Goal: Transaction & Acquisition: Purchase product/service

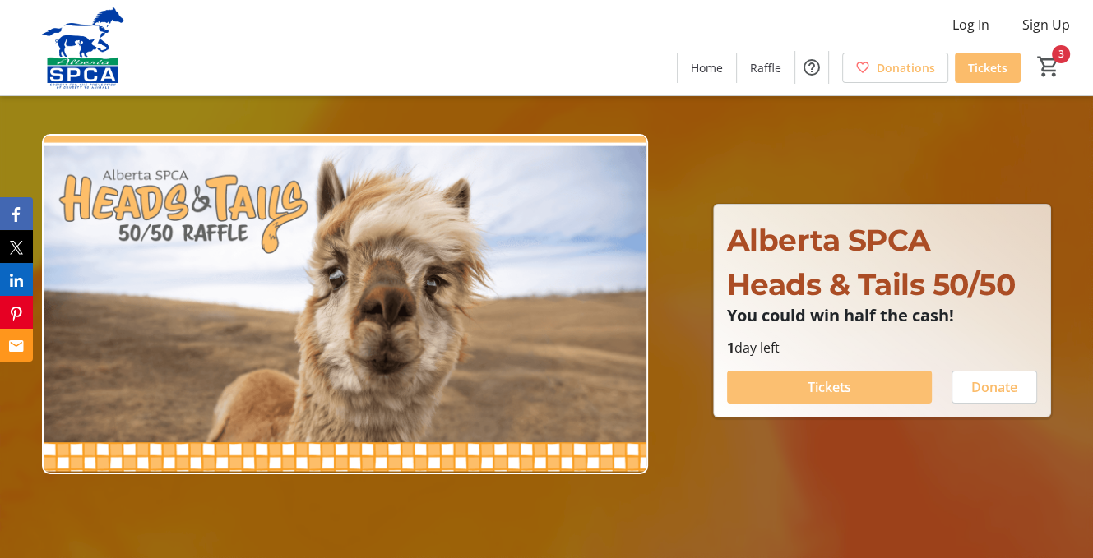
click at [829, 397] on span "Tickets" at bounding box center [830, 387] width 44 height 20
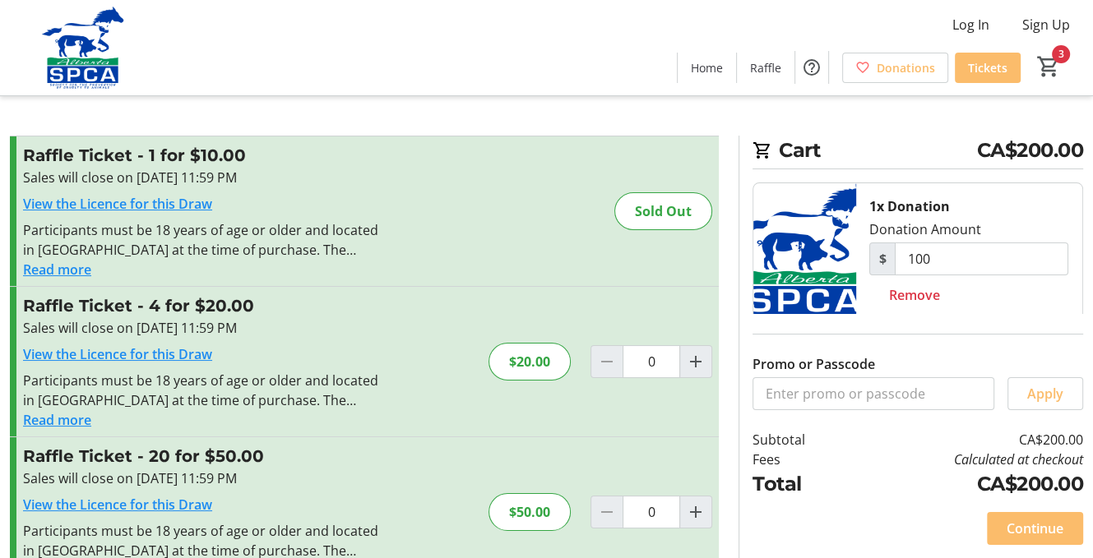
type input "1"
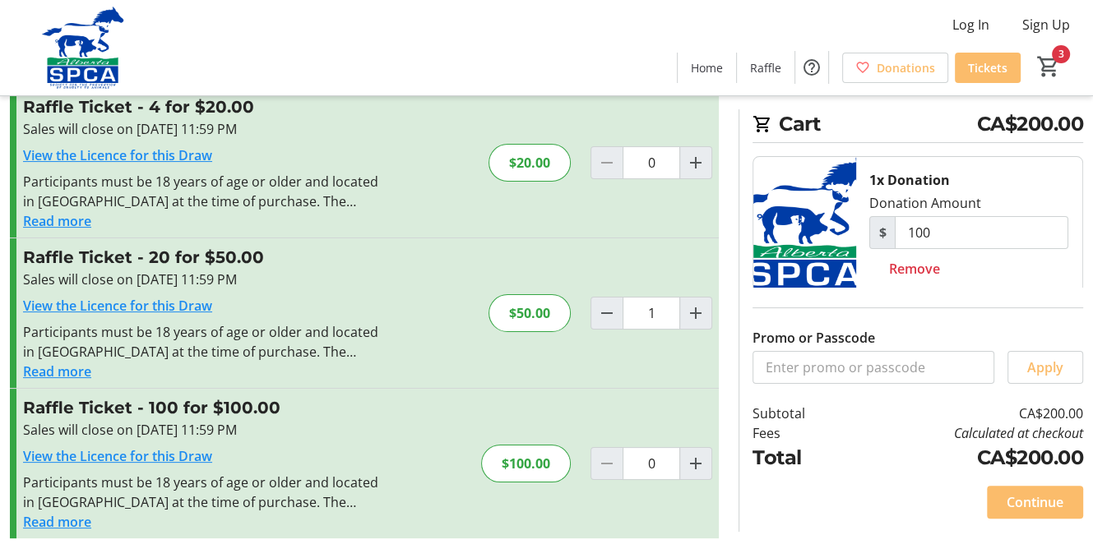
scroll to position [362, 0]
click at [647, 447] on input "0" at bounding box center [652, 463] width 58 height 33
click at [688, 454] on mat-icon "Increment by one" at bounding box center [696, 464] width 20 height 20
type input "1"
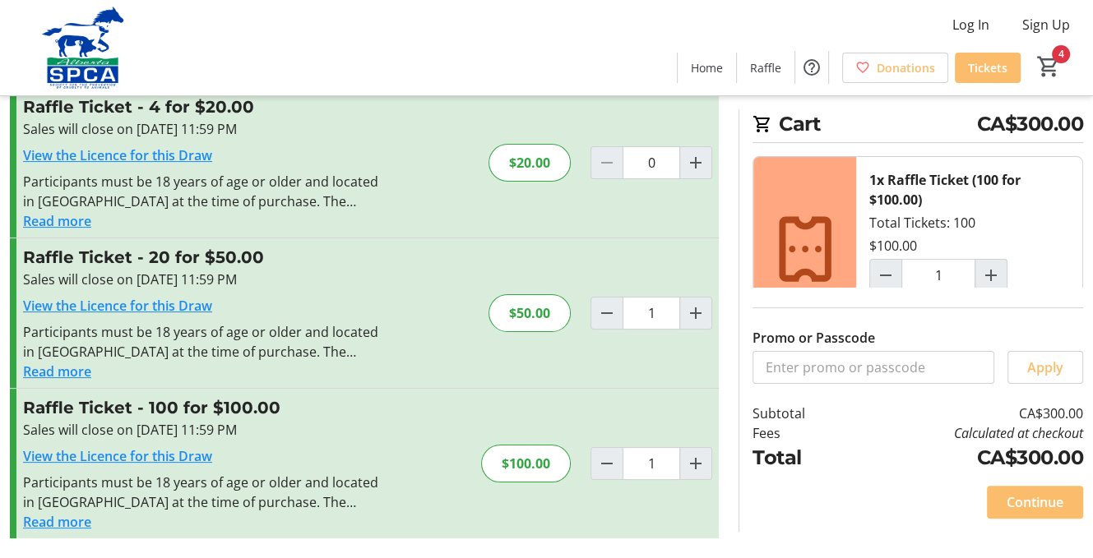
scroll to position [308, 0]
click at [605, 306] on mat-icon "Decrement by one" at bounding box center [607, 313] width 20 height 20
type input "0"
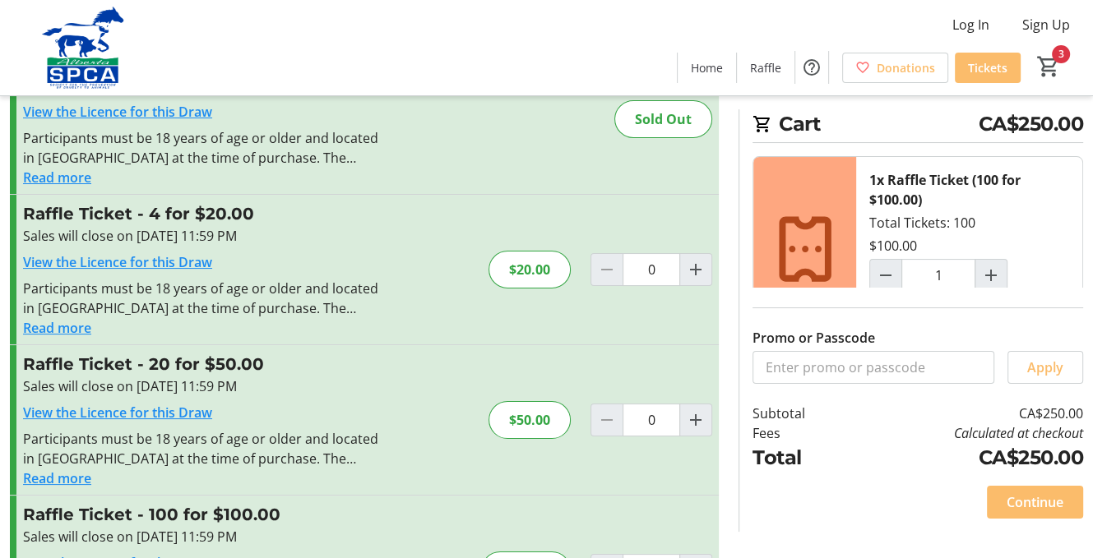
scroll to position [0, 0]
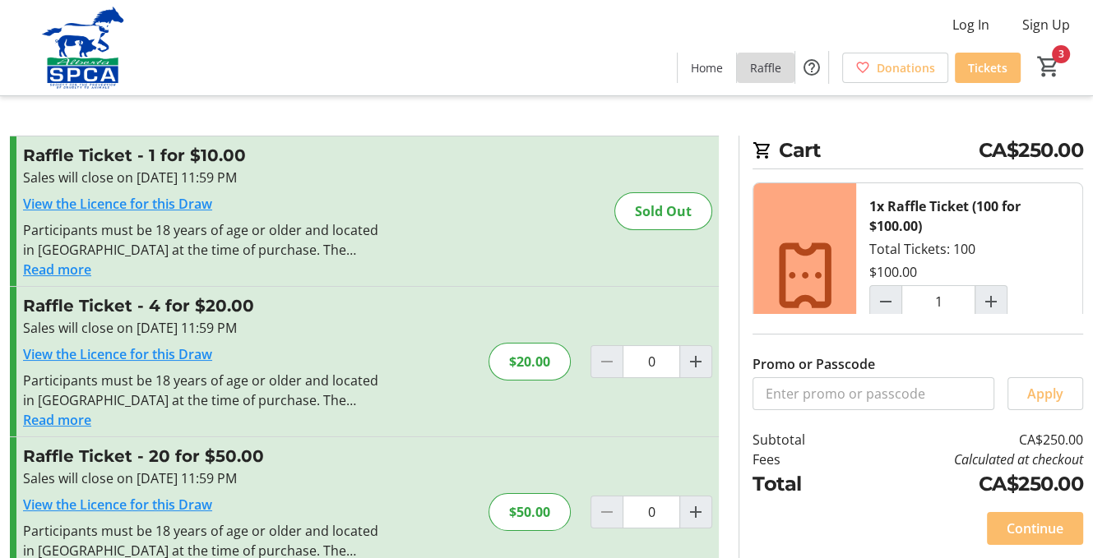
click at [750, 76] on span "Raffle" at bounding box center [765, 67] width 31 height 17
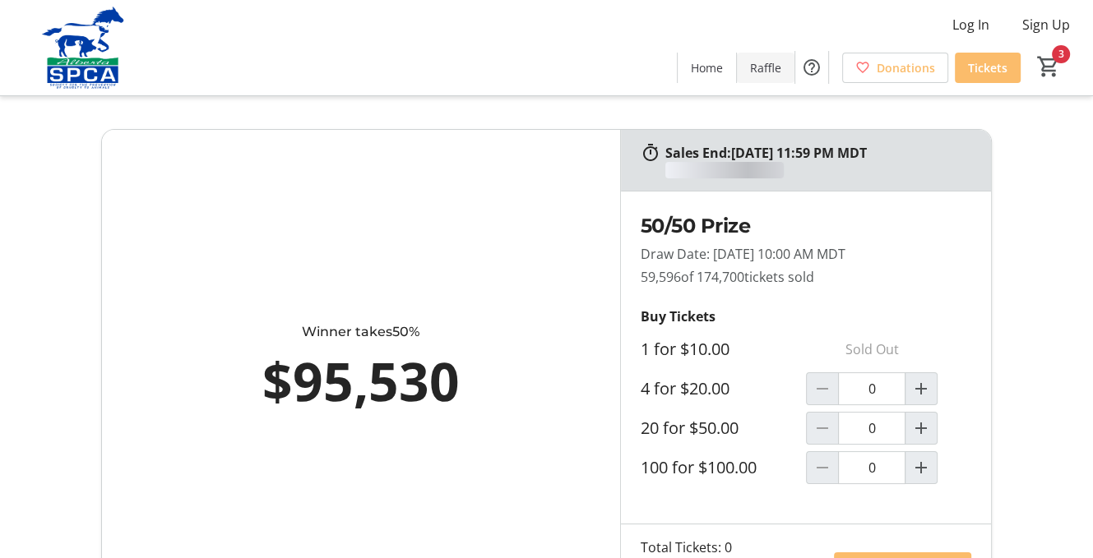
type input "1"
click at [1056, 58] on span "Cart" at bounding box center [1049, 67] width 30 height 30
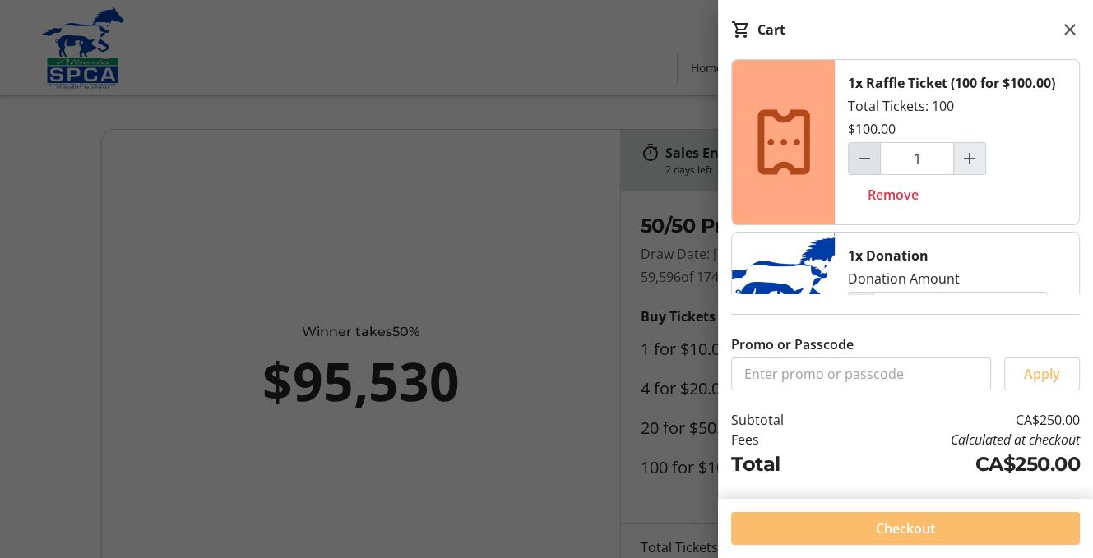
click at [872, 169] on mat-icon "Decrement by one" at bounding box center [864, 159] width 20 height 20
type input "0"
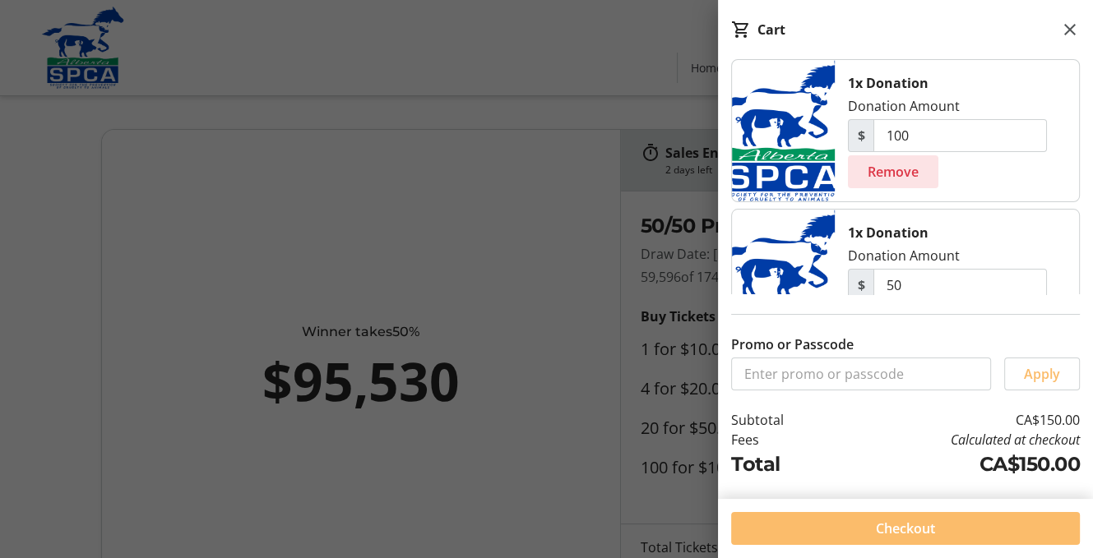
click at [919, 182] on span "Remove" at bounding box center [893, 172] width 51 height 20
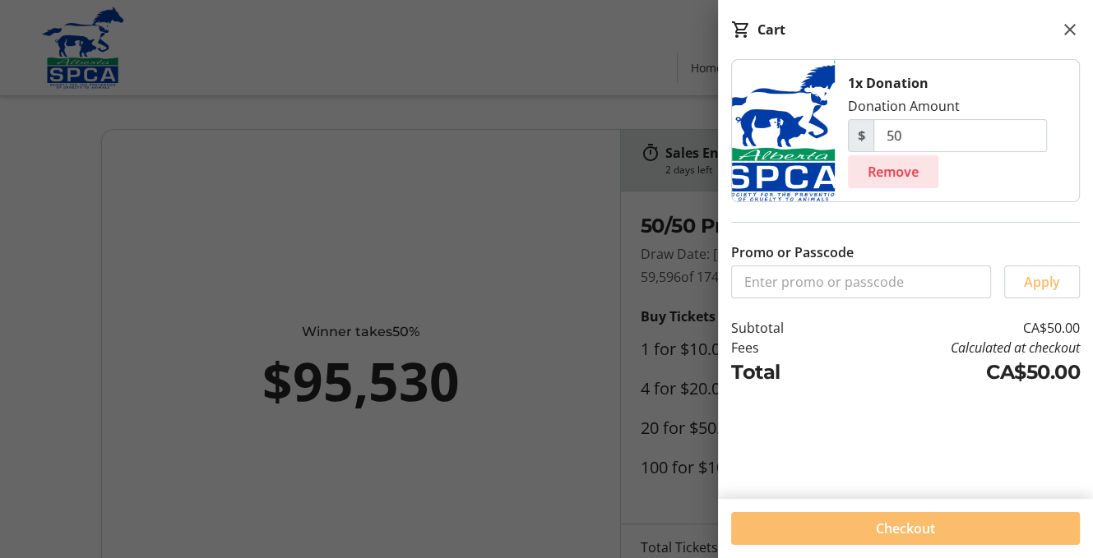
click at [918, 182] on span "Remove" at bounding box center [893, 172] width 51 height 20
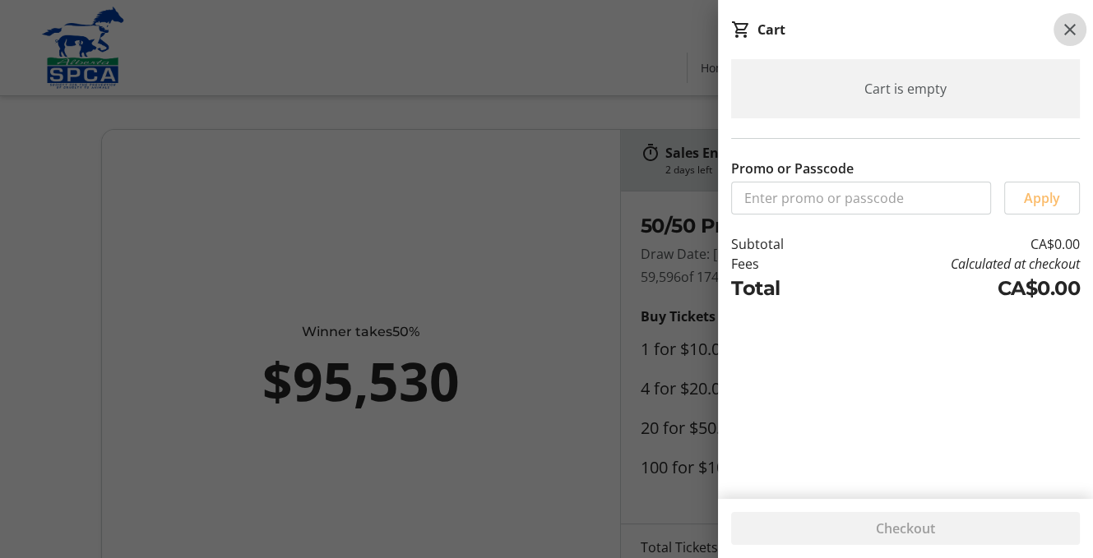
click at [1068, 30] on mat-icon at bounding box center [1070, 30] width 20 height 20
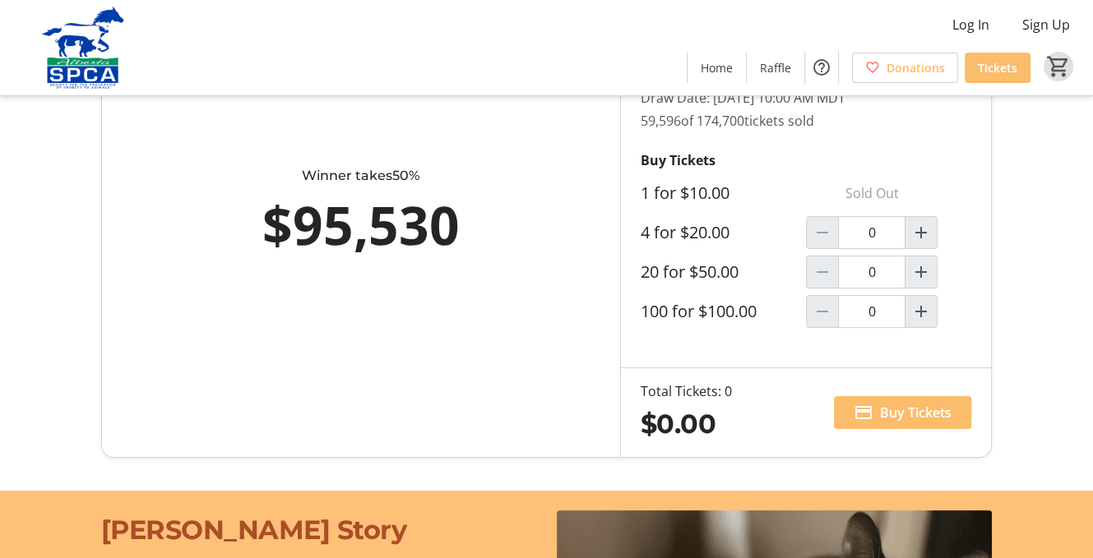
scroll to position [207, 0]
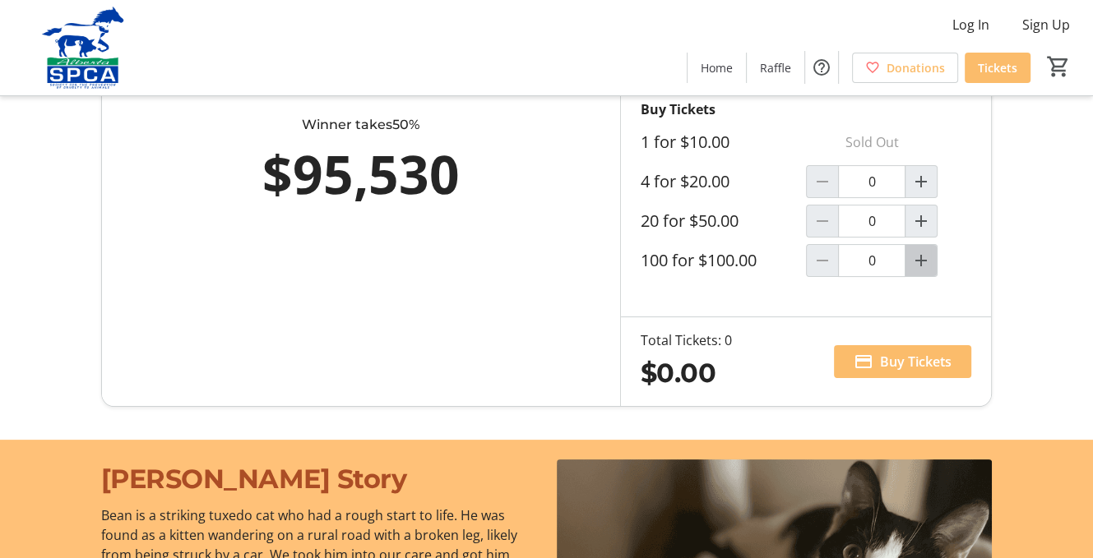
click at [915, 271] on mat-icon "Increment by one" at bounding box center [921, 261] width 20 height 20
type input "1"
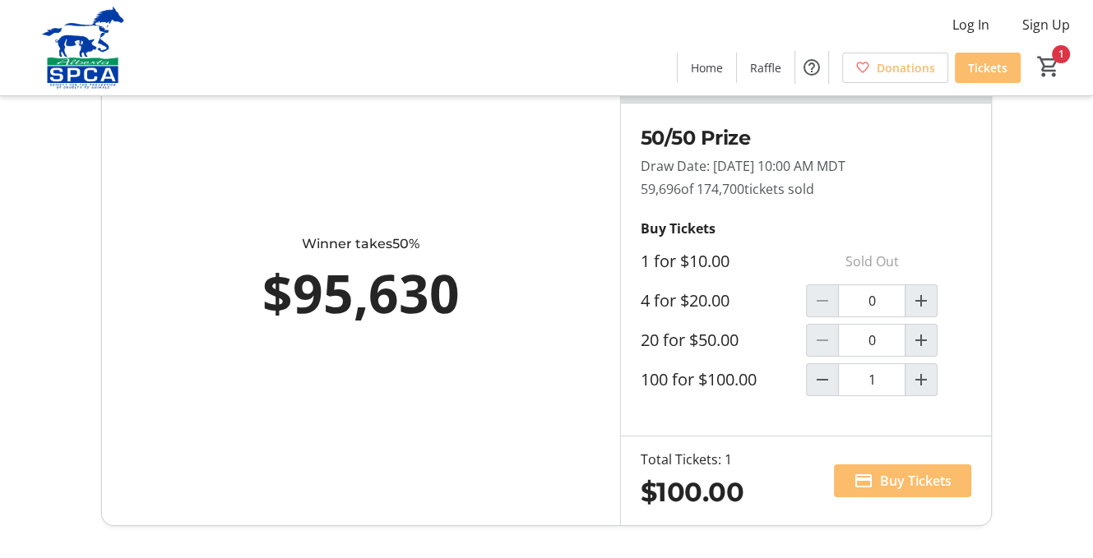
scroll to position [0, 0]
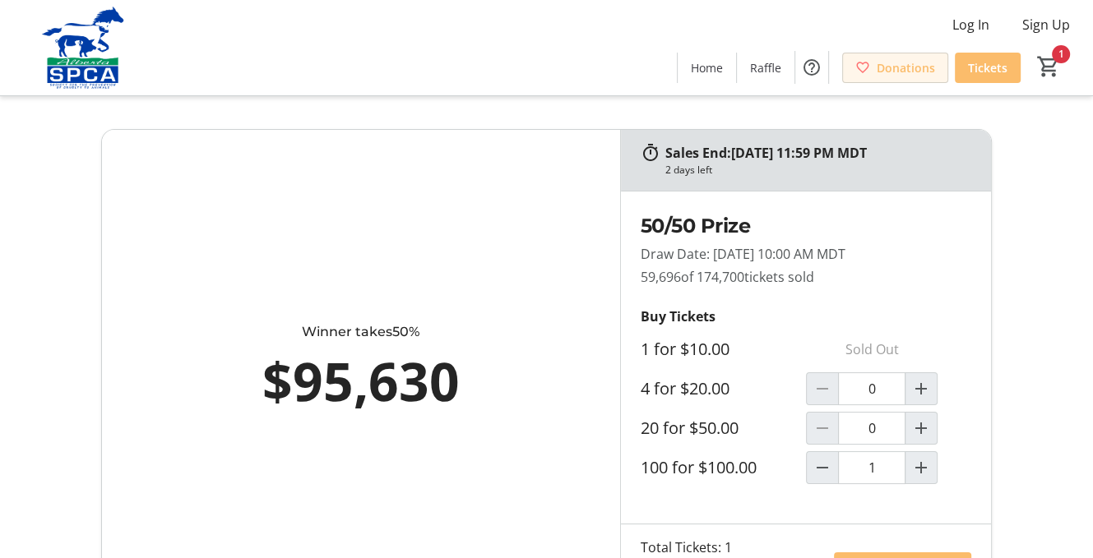
click at [877, 72] on span "Donations" at bounding box center [906, 67] width 58 height 17
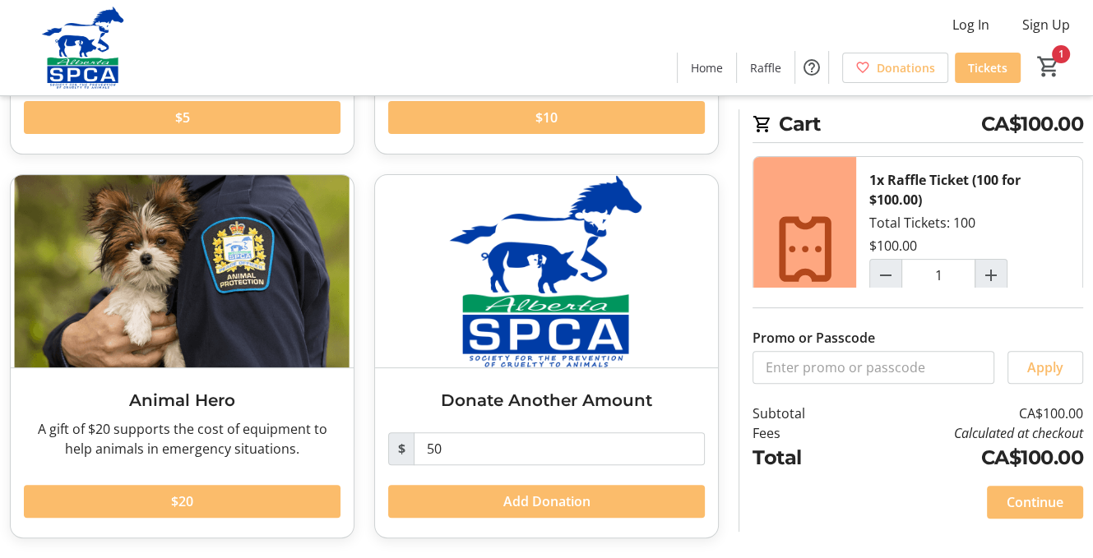
scroll to position [512, 0]
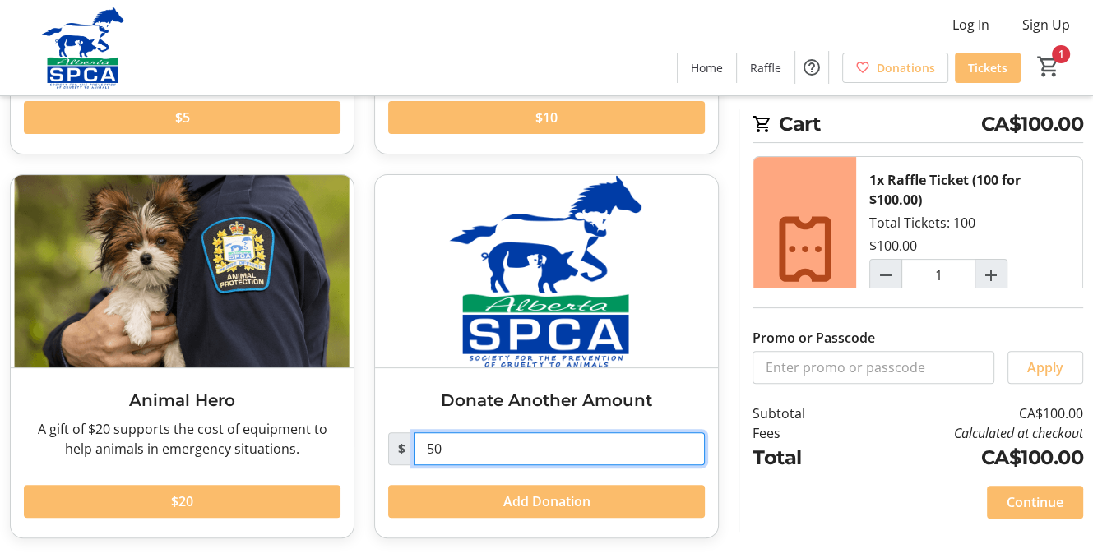
click at [456, 435] on input "50" at bounding box center [559, 449] width 291 height 33
type input "5"
click at [512, 433] on input "text" at bounding box center [559, 449] width 291 height 33
type input "100.00"
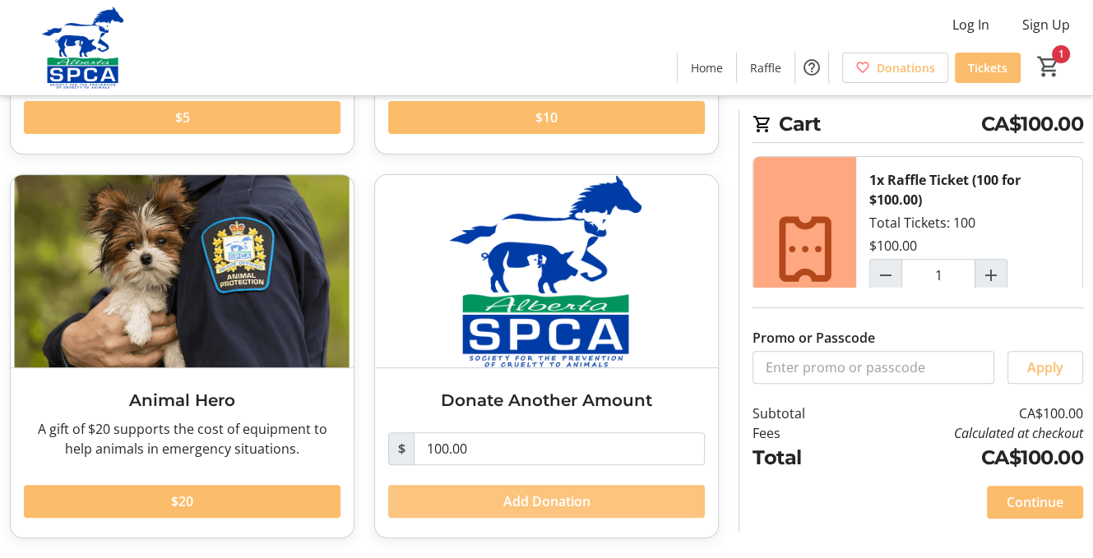
click at [687, 497] on span at bounding box center [546, 501] width 317 height 39
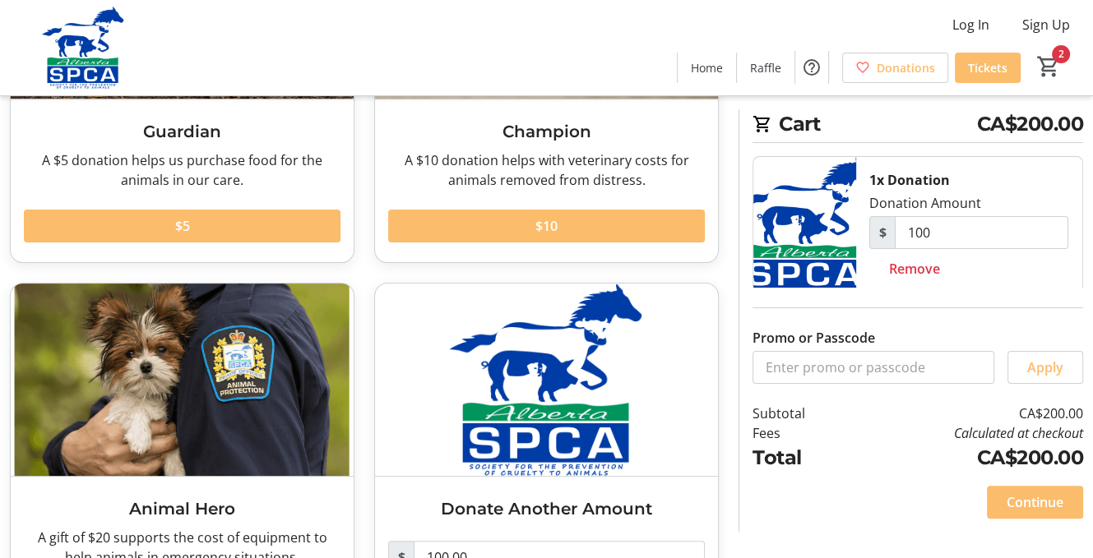
scroll to position [289, 0]
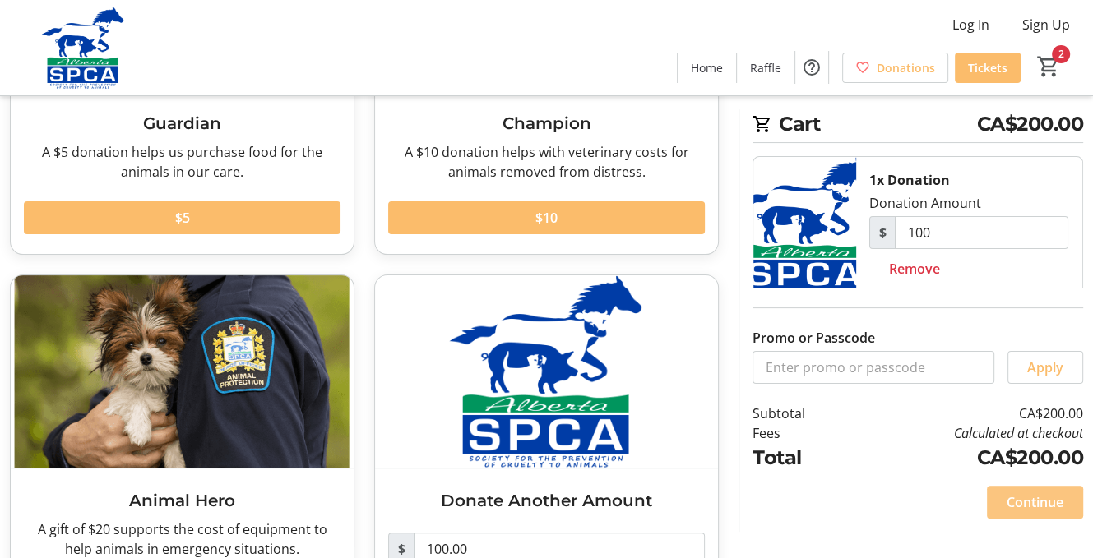
click at [1025, 493] on span "Continue" at bounding box center [1035, 503] width 57 height 20
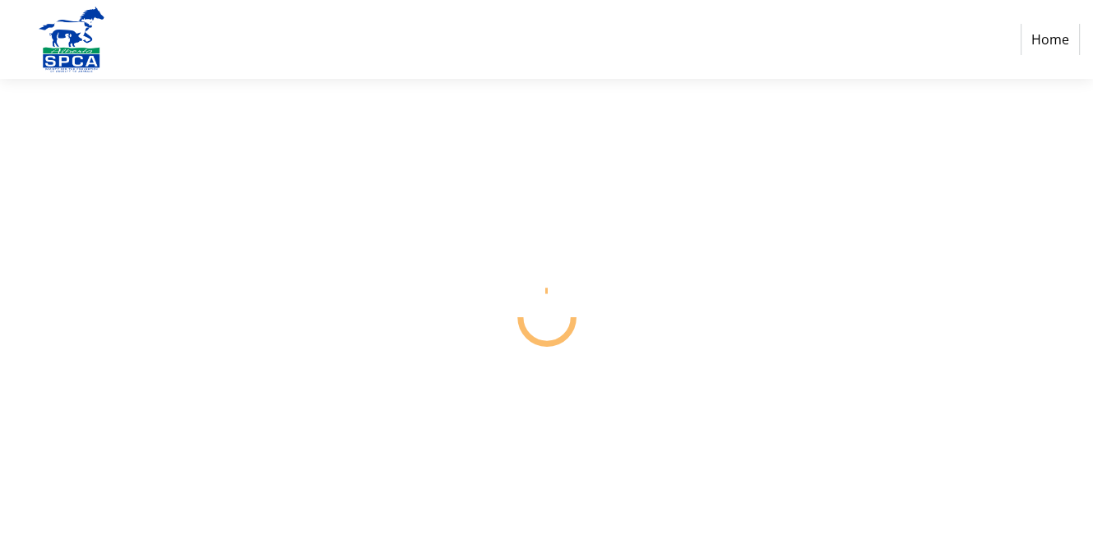
select select "CA"
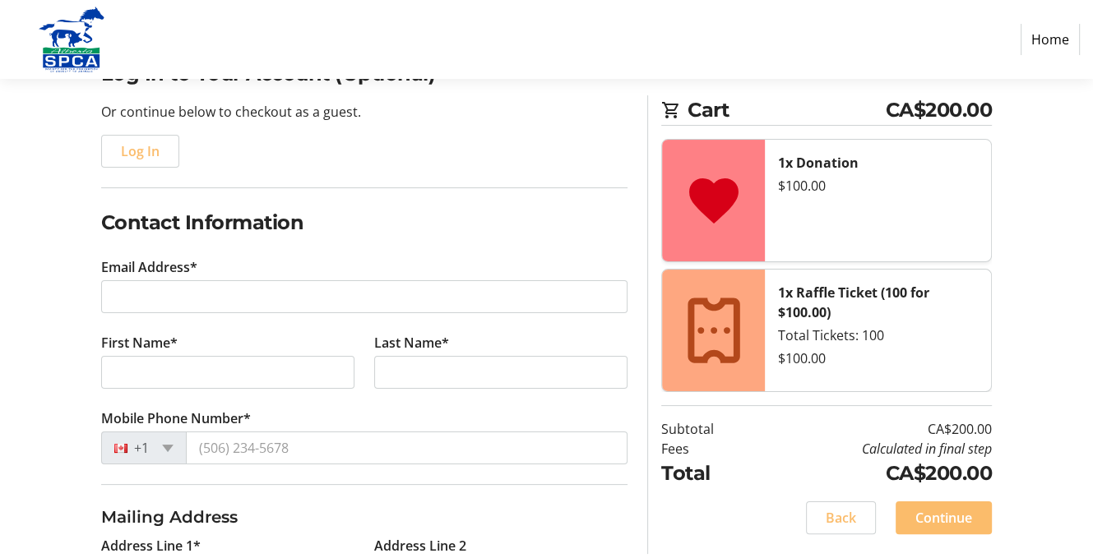
scroll to position [166, 0]
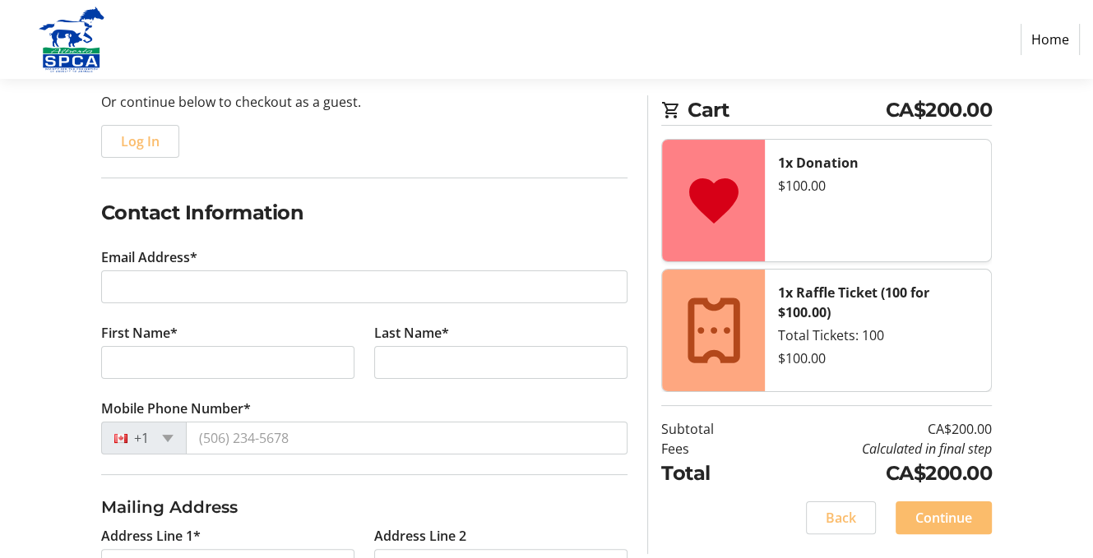
click at [242, 323] on tr-form-field "Email Address*" at bounding box center [364, 286] width 527 height 76
click at [177, 267] on label "Email Address*" at bounding box center [149, 258] width 96 height 20
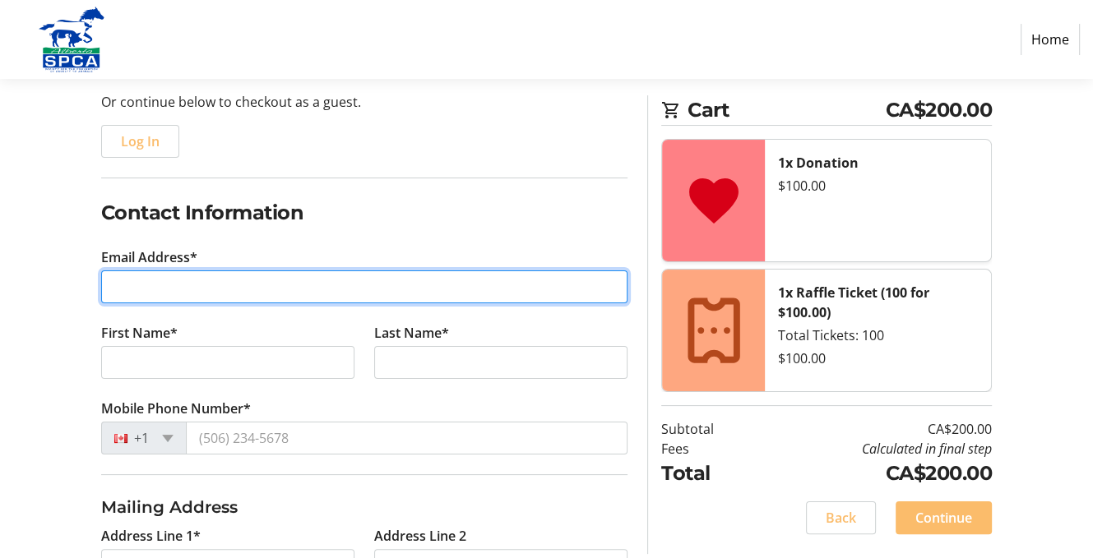
click at [177, 303] on input "Email Address*" at bounding box center [364, 287] width 527 height 33
type input "[PERSON_NAME][EMAIL_ADDRESS][DOMAIN_NAME]"
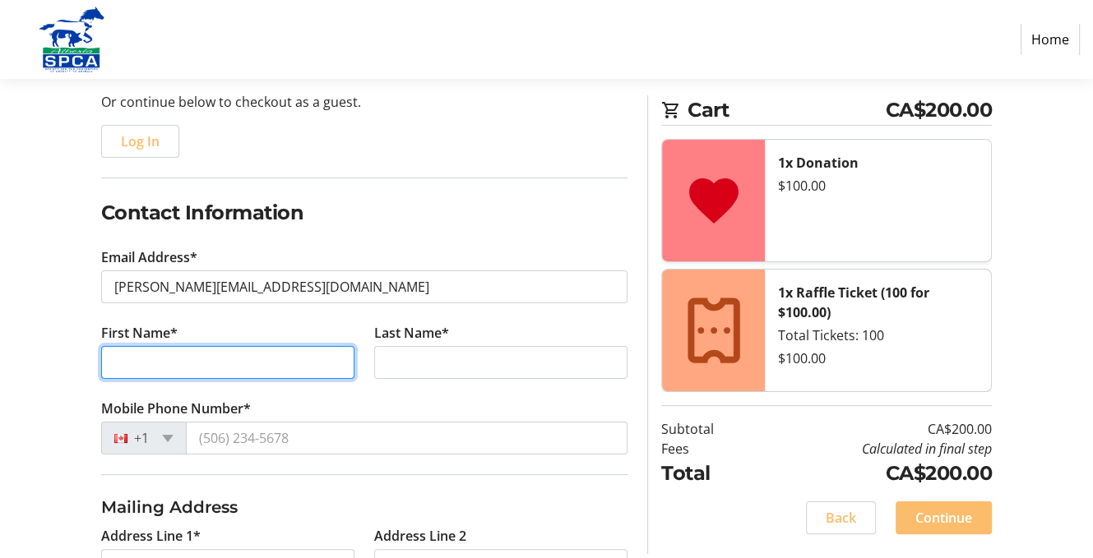
type input "[PERSON_NAME]"
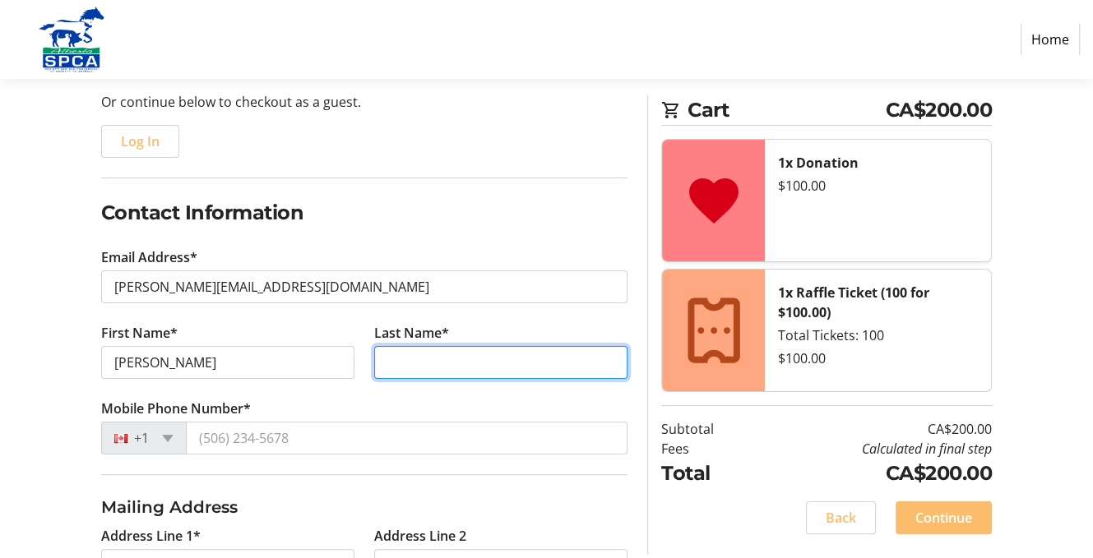
type input "[PERSON_NAME]"
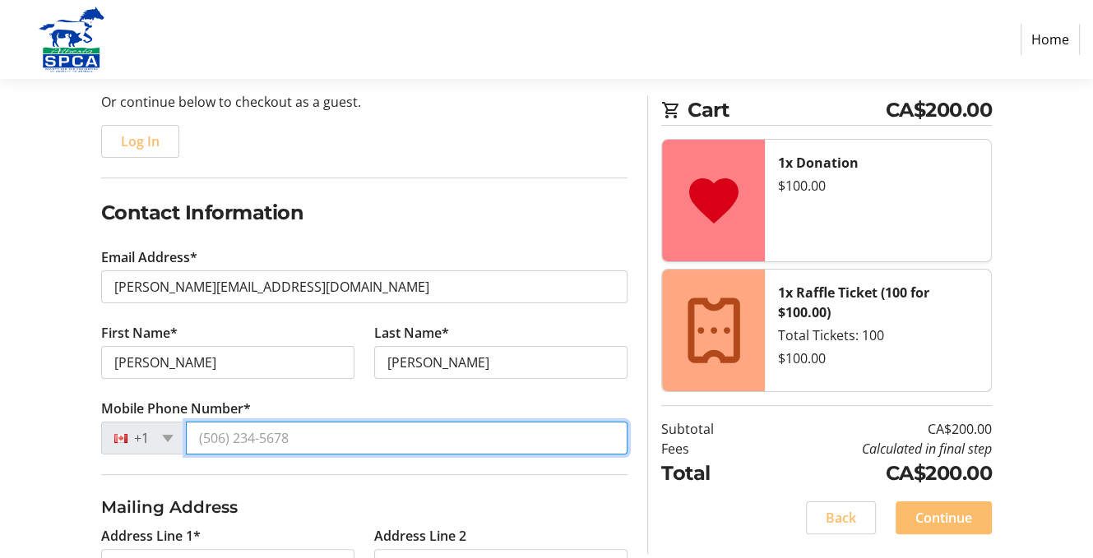
type input "[PHONE_NUMBER]"
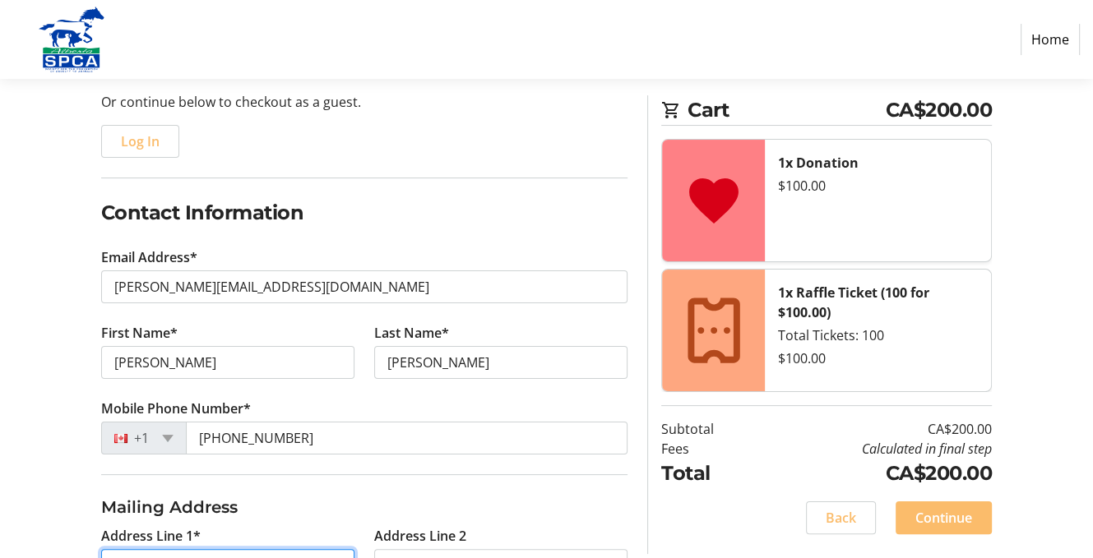
type input "PO Box 359"
type input "Swan Hills"
select select "AB"
type input "T0G 2C0"
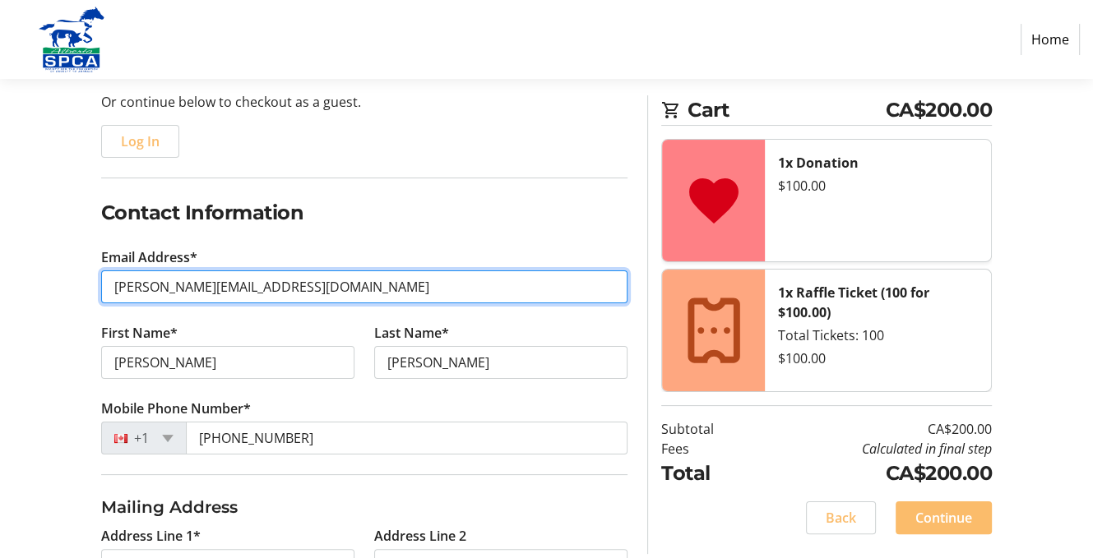
type input "[PERSON_NAME][EMAIL_ADDRESS][DOMAIN_NAME]"
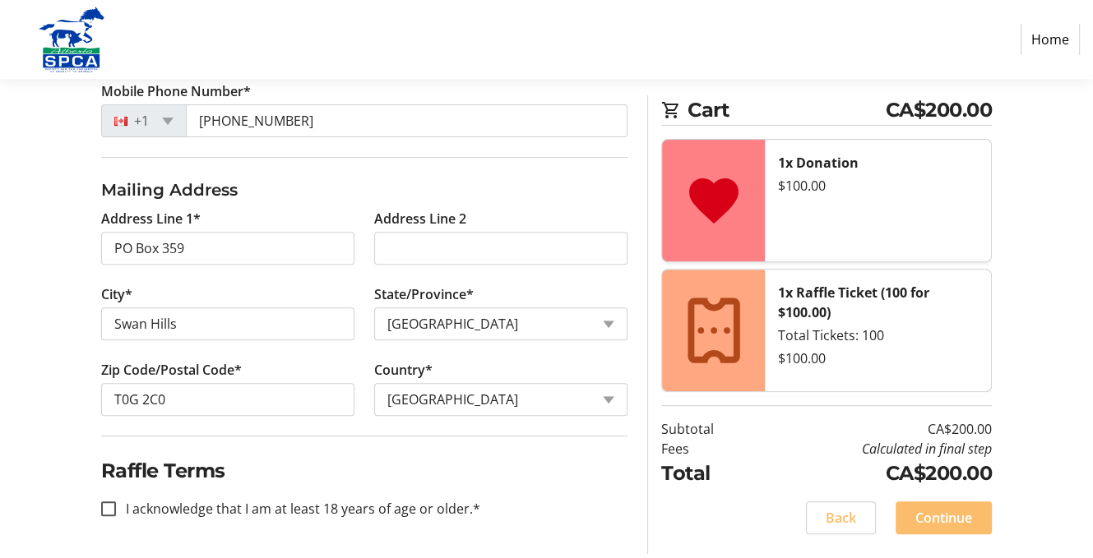
scroll to position [720, 0]
click at [116, 502] on input "I acknowledge that I am at least 18 years of age or older.*" at bounding box center [108, 509] width 15 height 15
checkbox input "true"
click at [940, 512] on span "Continue" at bounding box center [943, 518] width 57 height 20
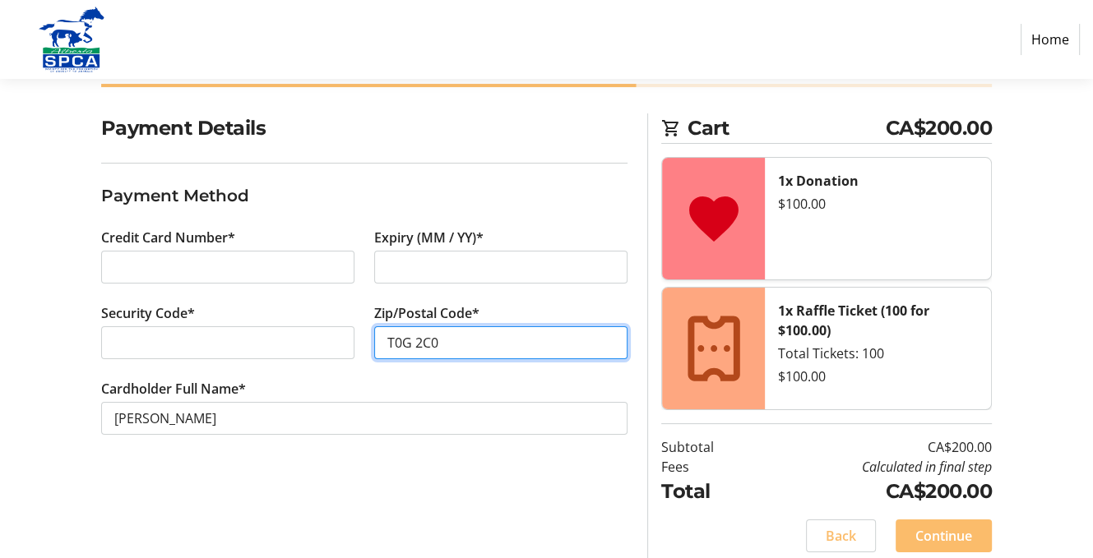
scroll to position [153, 0]
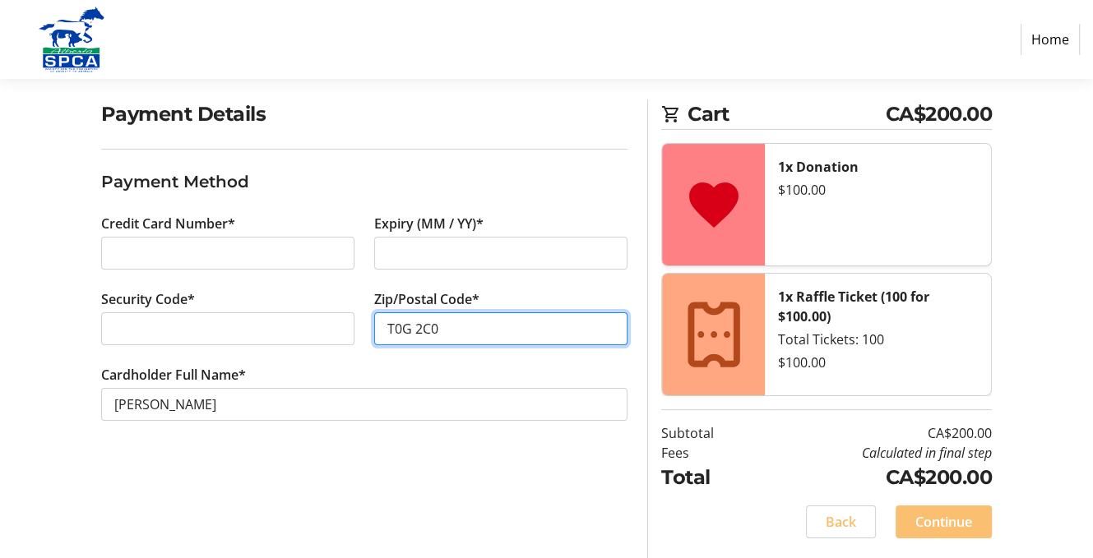
type input "T0G 2C0"
click at [945, 512] on span "Continue" at bounding box center [943, 522] width 57 height 20
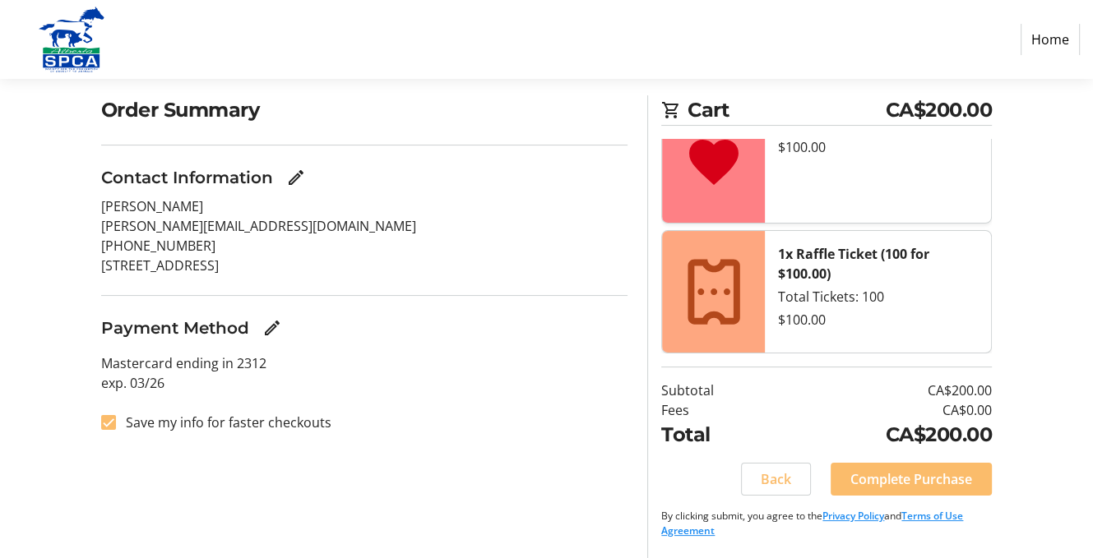
scroll to position [153, 0]
click at [902, 470] on span "Complete Purchase" at bounding box center [911, 480] width 122 height 20
